Goal: Transaction & Acquisition: Purchase product/service

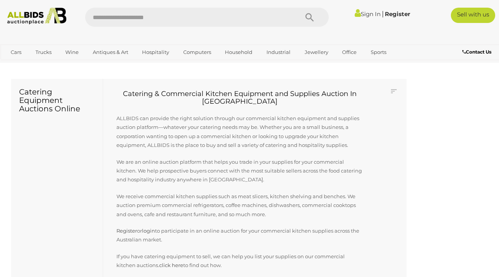
click at [176, 21] on input "text" at bounding box center [188, 17] width 206 height 19
type input "**********"
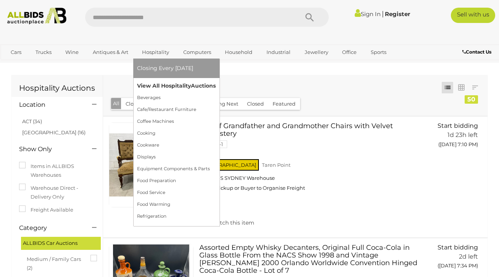
click at [153, 84] on link "View All Hospitality Auctions" at bounding box center [176, 86] width 79 height 12
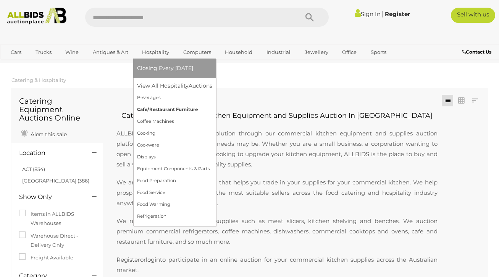
click at [155, 108] on link "Cafe/Restaurant Furniture" at bounding box center [174, 110] width 75 height 12
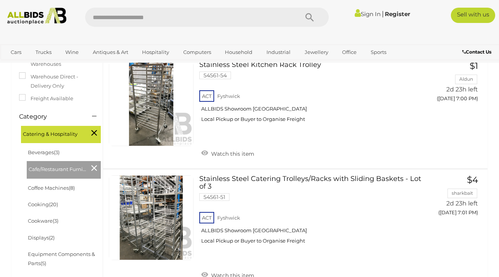
scroll to position [150, 0]
click at [54, 185] on link "Coffee Machines (8)" at bounding box center [51, 188] width 47 height 6
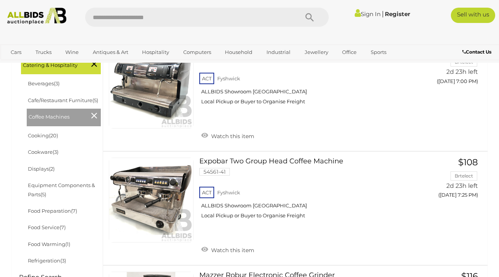
scroll to position [212, 0]
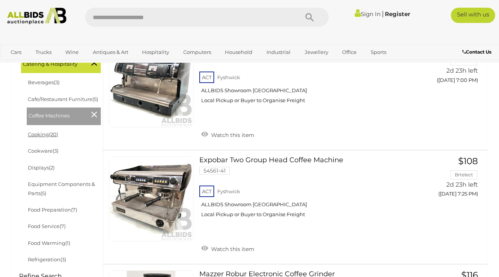
click at [44, 137] on link "Cooking (20)" at bounding box center [43, 134] width 30 height 6
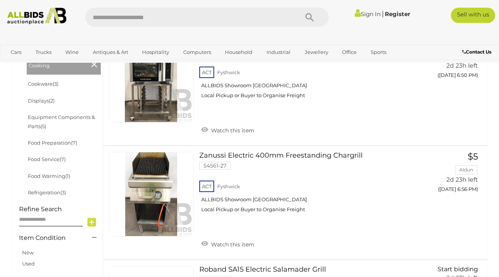
scroll to position [279, 0]
click at [36, 104] on link "Displays (2)" at bounding box center [41, 100] width 27 height 6
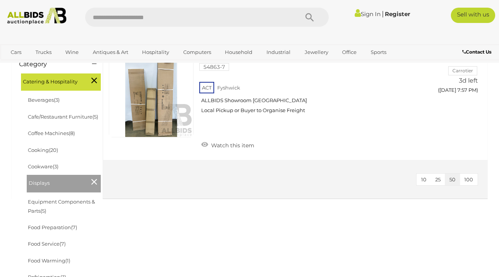
scroll to position [237, 0]
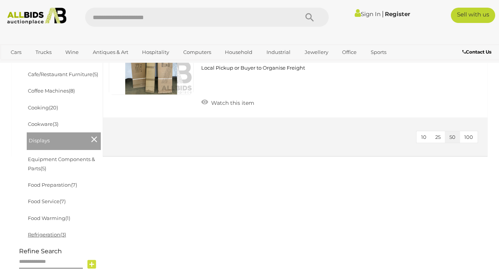
click at [50, 237] on link "Refrigeration (3)" at bounding box center [47, 234] width 38 height 6
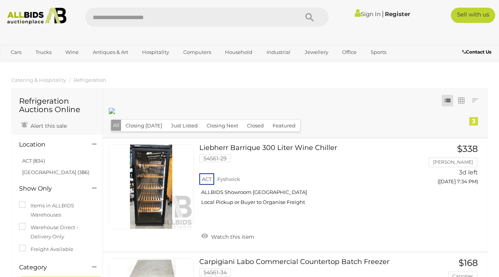
click at [450, 101] on link at bounding box center [447, 100] width 11 height 11
click at [463, 99] on link at bounding box center [461, 100] width 11 height 11
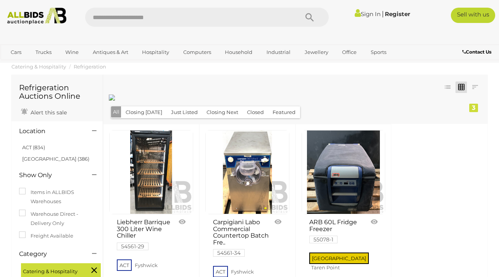
scroll to position [5, 0]
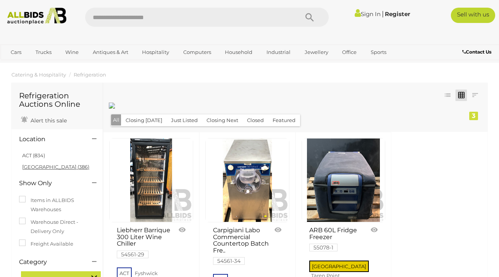
click at [32, 165] on link "[GEOGRAPHIC_DATA] (386)" at bounding box center [55, 166] width 67 height 6
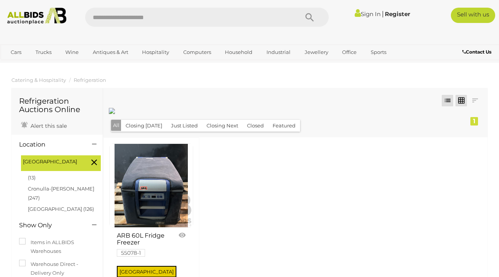
click at [452, 99] on link at bounding box center [447, 100] width 11 height 11
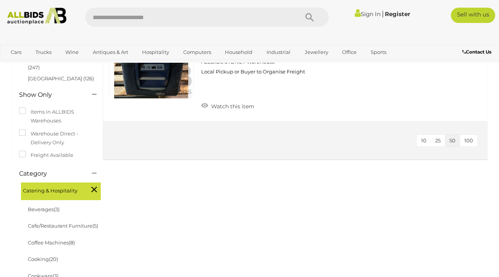
scroll to position [139, 0]
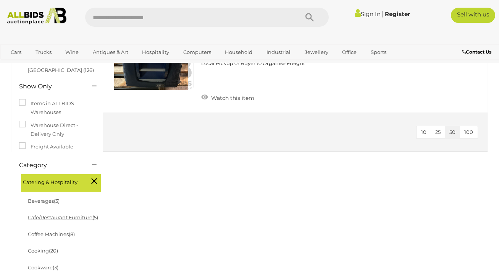
click at [52, 214] on link "Cafe/Restaurant Furniture (5)" at bounding box center [63, 217] width 70 height 6
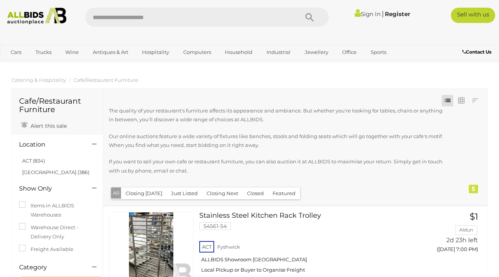
scroll to position [60, 0]
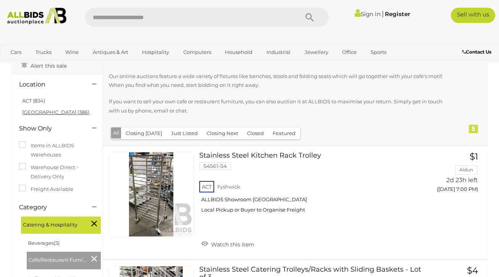
click at [32, 112] on link "[GEOGRAPHIC_DATA] (386)" at bounding box center [55, 112] width 67 height 6
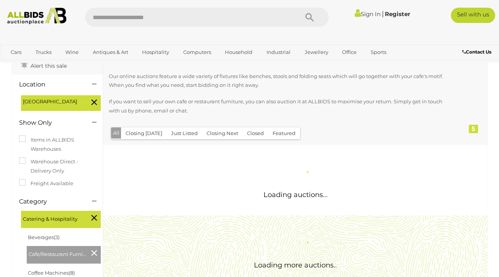
scroll to position [0, 0]
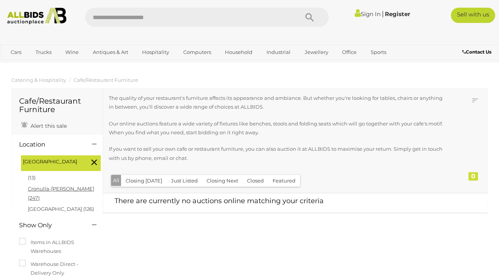
click at [70, 186] on link "Cronulla-sutherland (247)" at bounding box center [61, 192] width 66 height 15
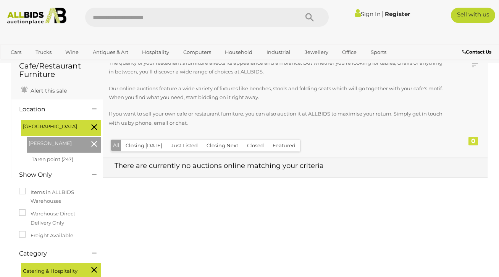
scroll to position [45, 0]
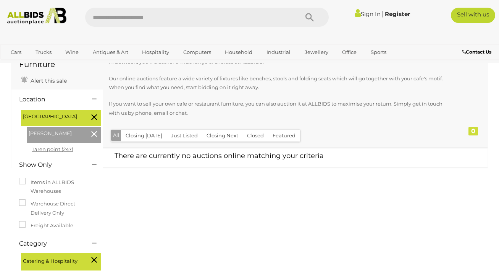
click at [67, 150] on link "Taren point (247)" at bounding box center [53, 149] width 42 height 6
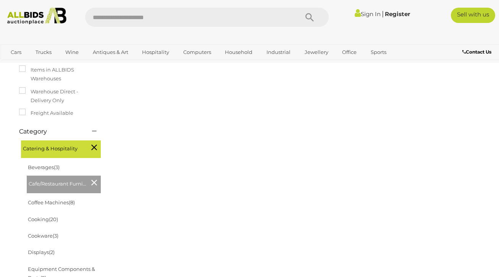
scroll to position [164, 0]
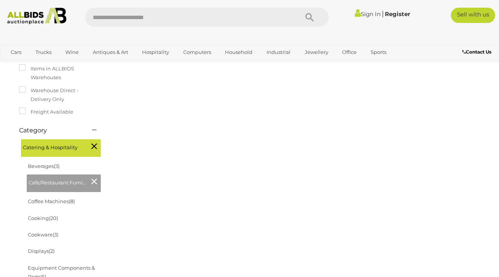
click at [95, 148] on icon at bounding box center [94, 146] width 6 height 10
